Goal: Task Accomplishment & Management: Complete application form

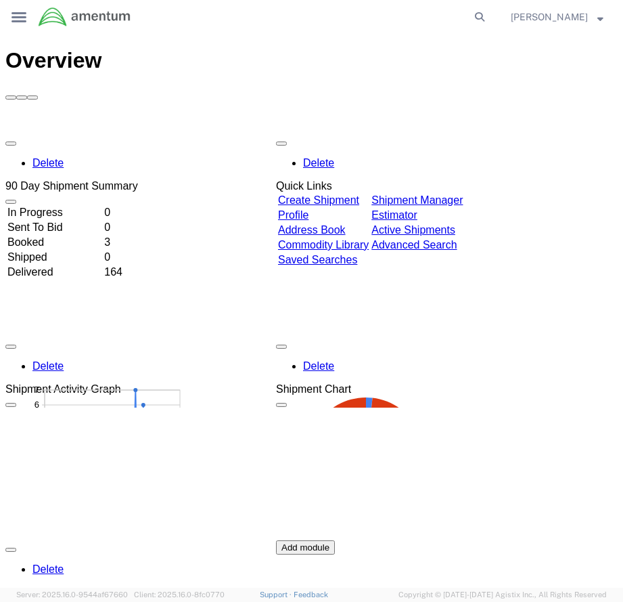
click at [344, 194] on link "Create Shipment" at bounding box center [318, 200] width 81 height 12
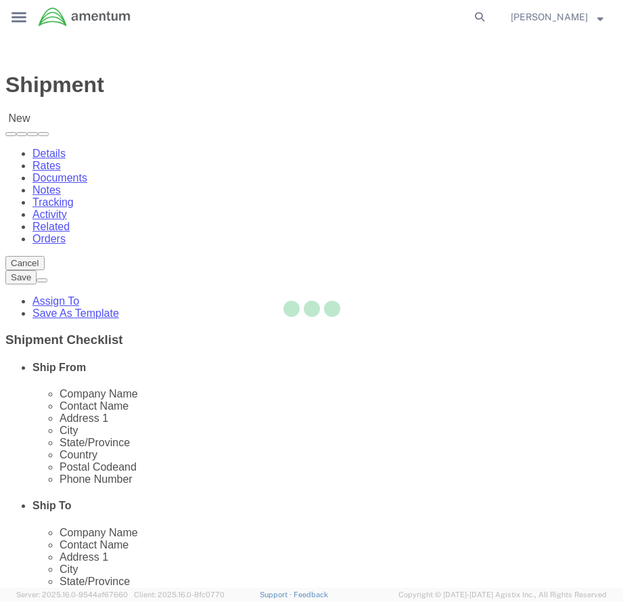
select select
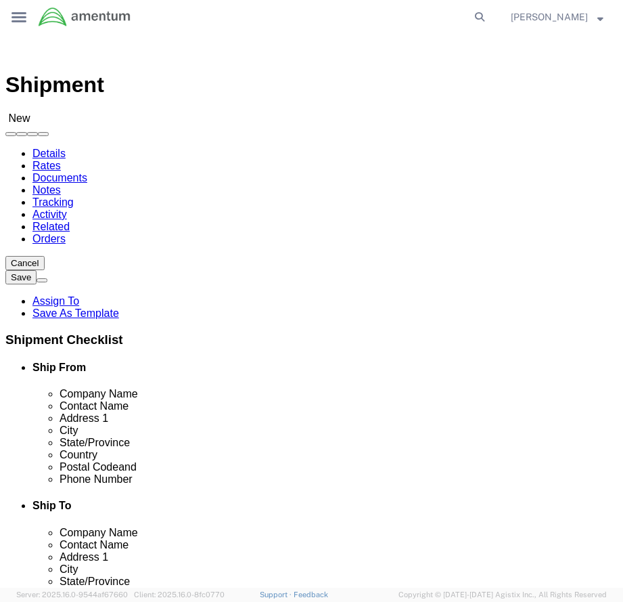
scroll to position [744, 0]
select select "52760"
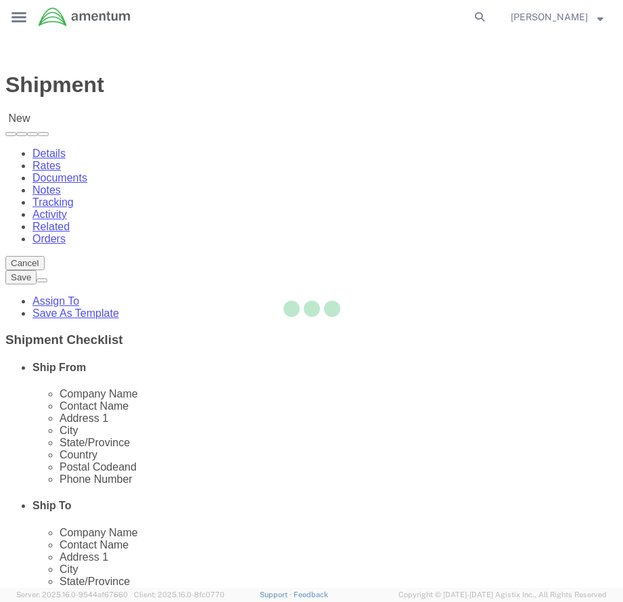
type input "[PHONE_NUMBER]"
type input "Amentum Services, Inc"
type input "[STREET_ADDRESS][PERSON_NAME]"
type input "[PERSON_NAME] PLZ 6"
type input "[GEOGRAPHIC_DATA]"
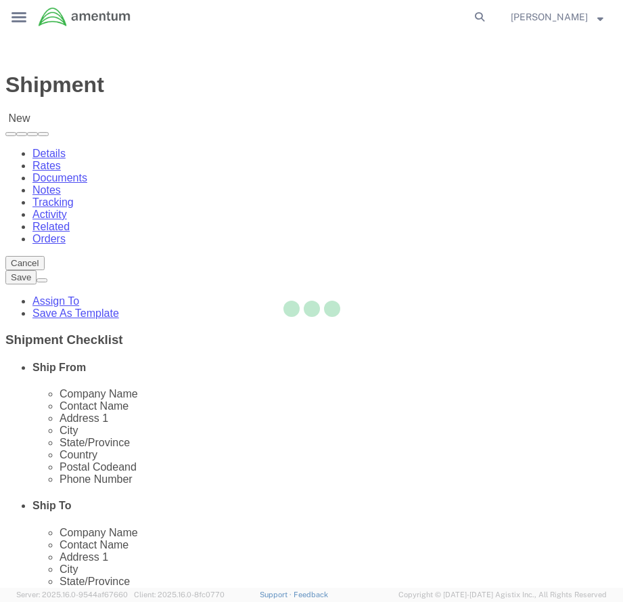
type input "15220"
select select "PA"
